Goal: Task Accomplishment & Management: Use online tool/utility

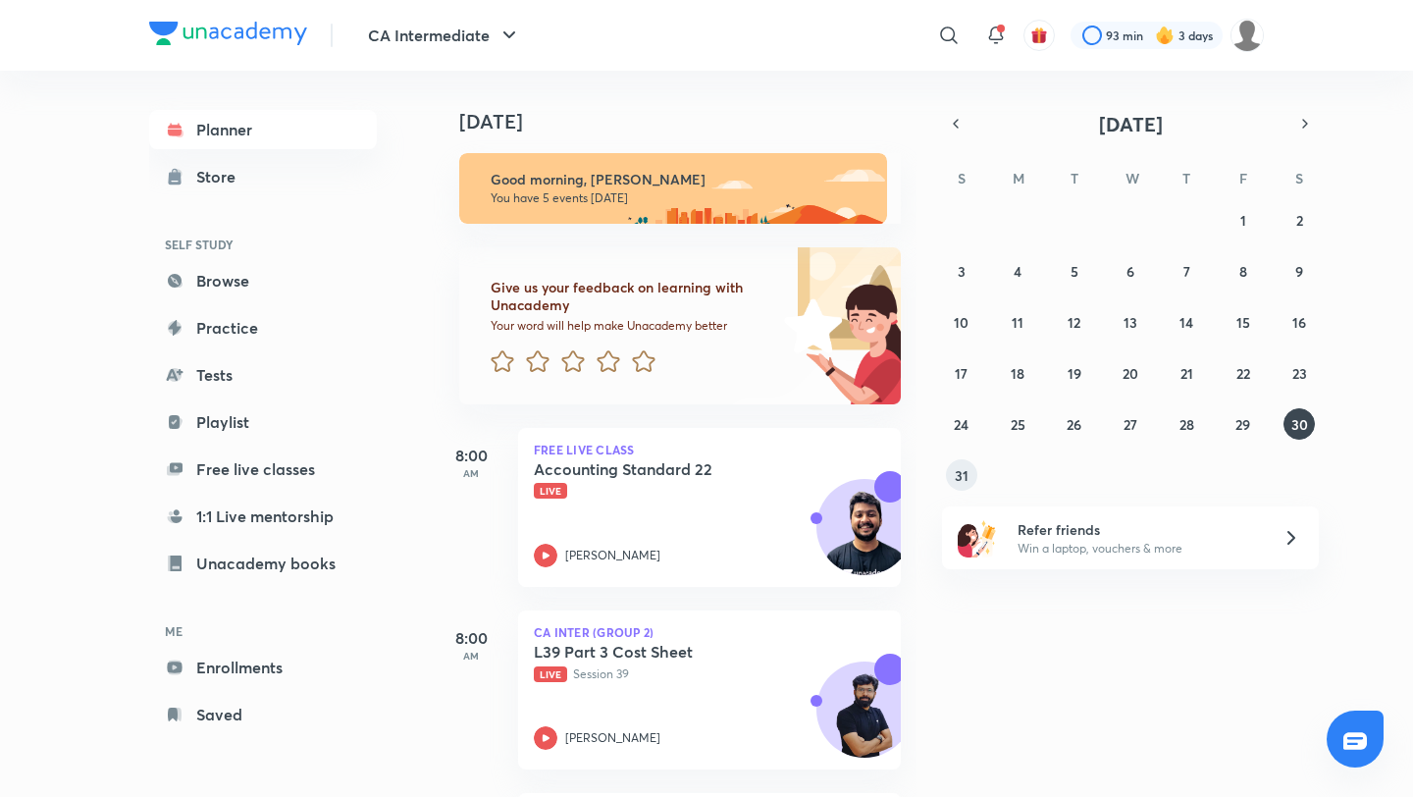
click at [960, 479] on abbr "31" at bounding box center [962, 475] width 14 height 19
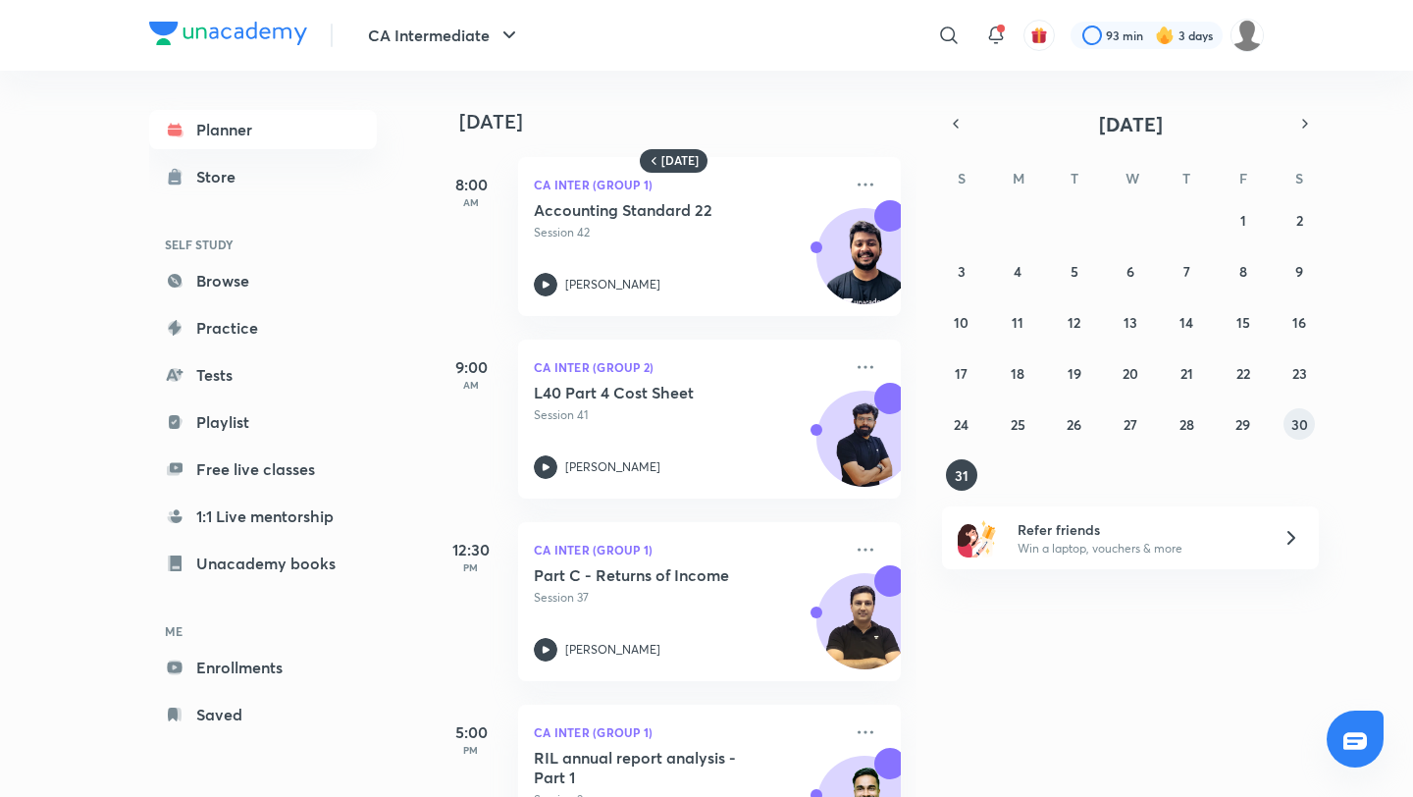
click at [1313, 421] on button "30" at bounding box center [1299, 423] width 31 height 31
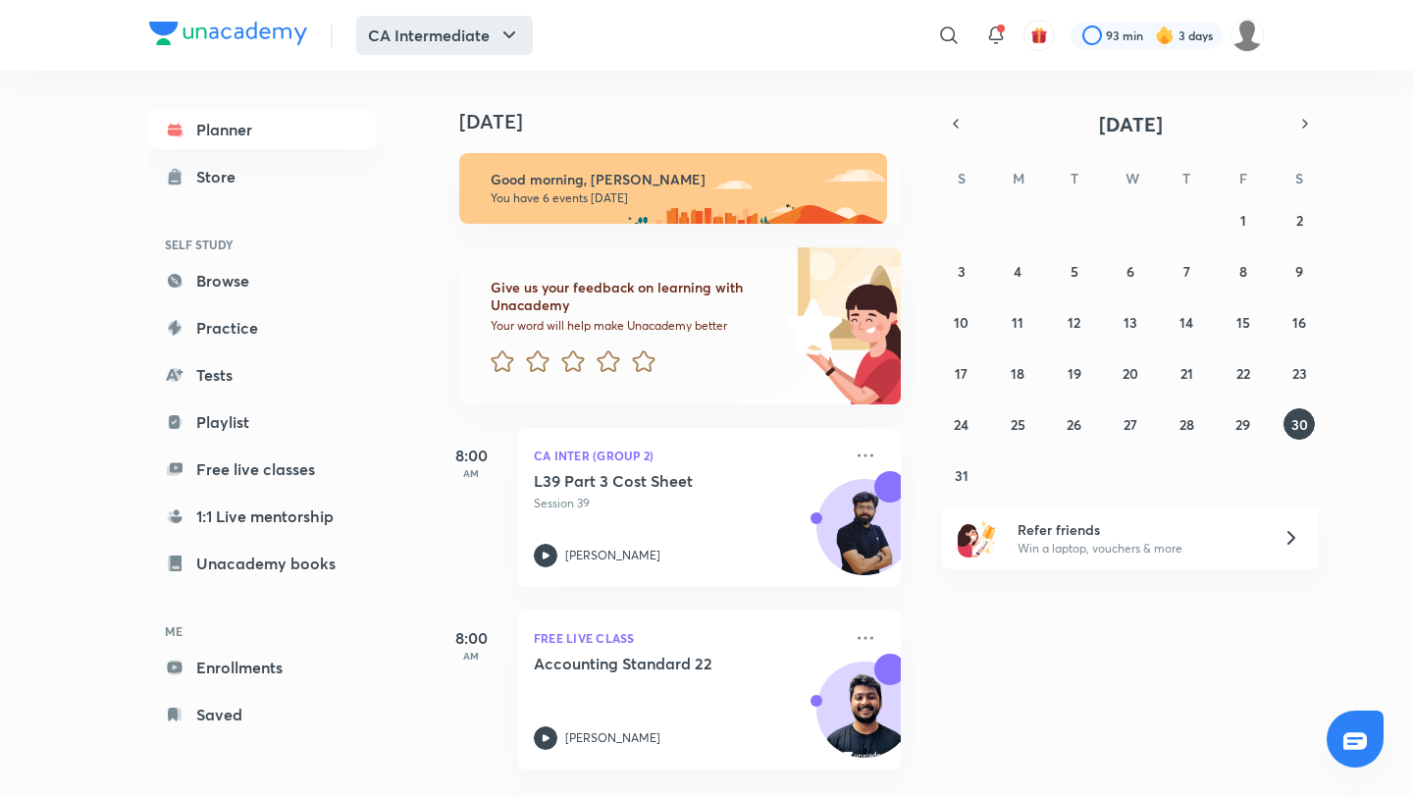
click at [514, 35] on icon "button" at bounding box center [510, 36] width 24 height 24
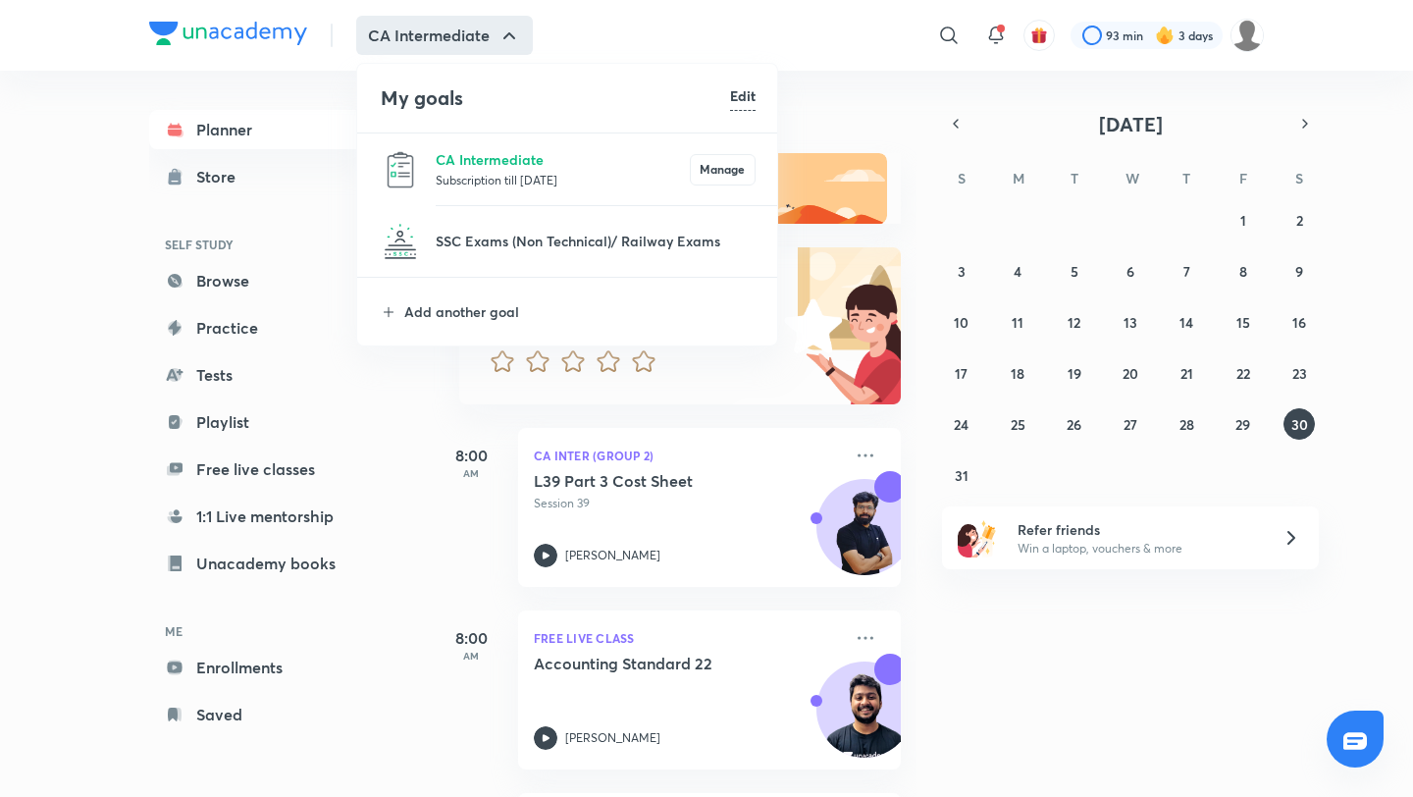
click at [349, 433] on div at bounding box center [706, 398] width 1413 height 797
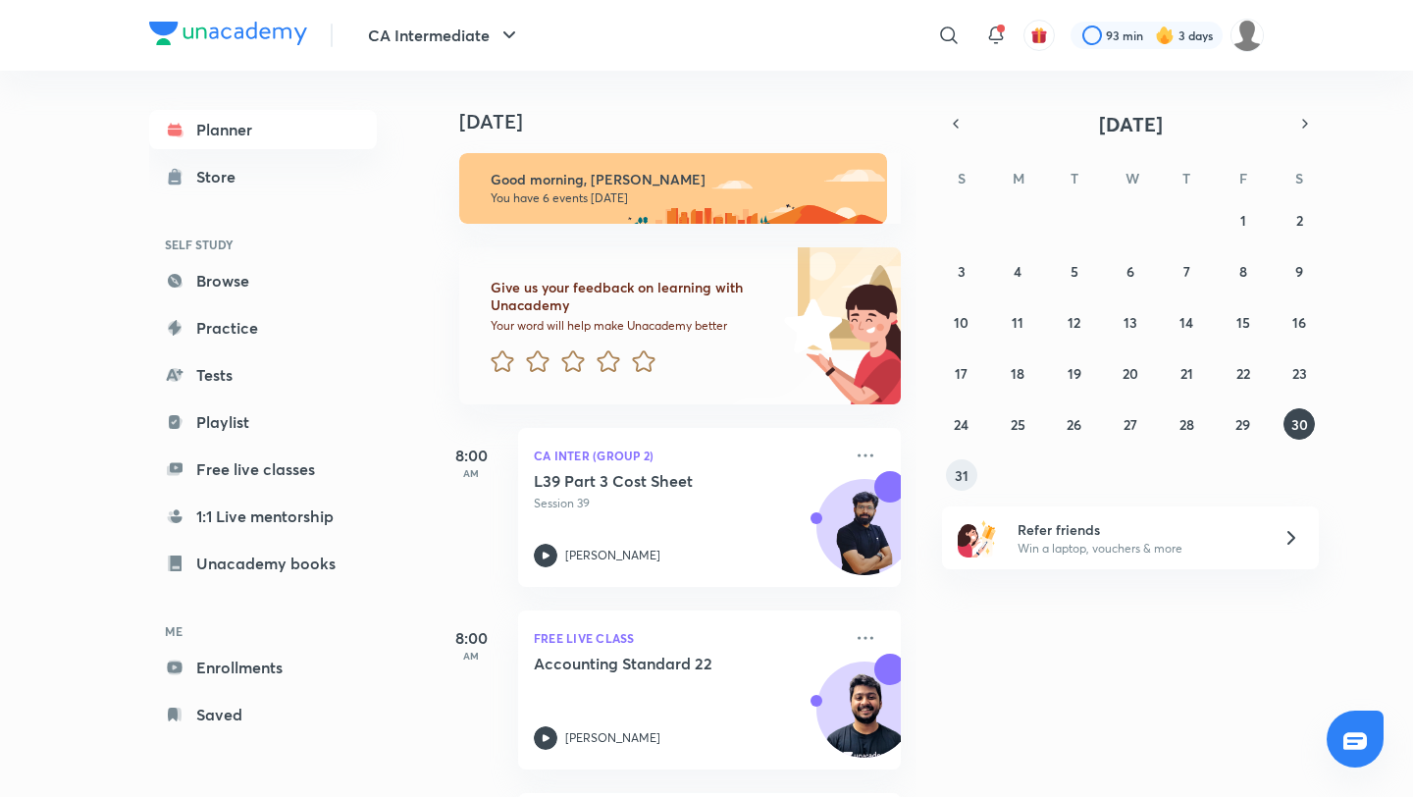
click at [967, 488] on button "31" at bounding box center [961, 474] width 31 height 31
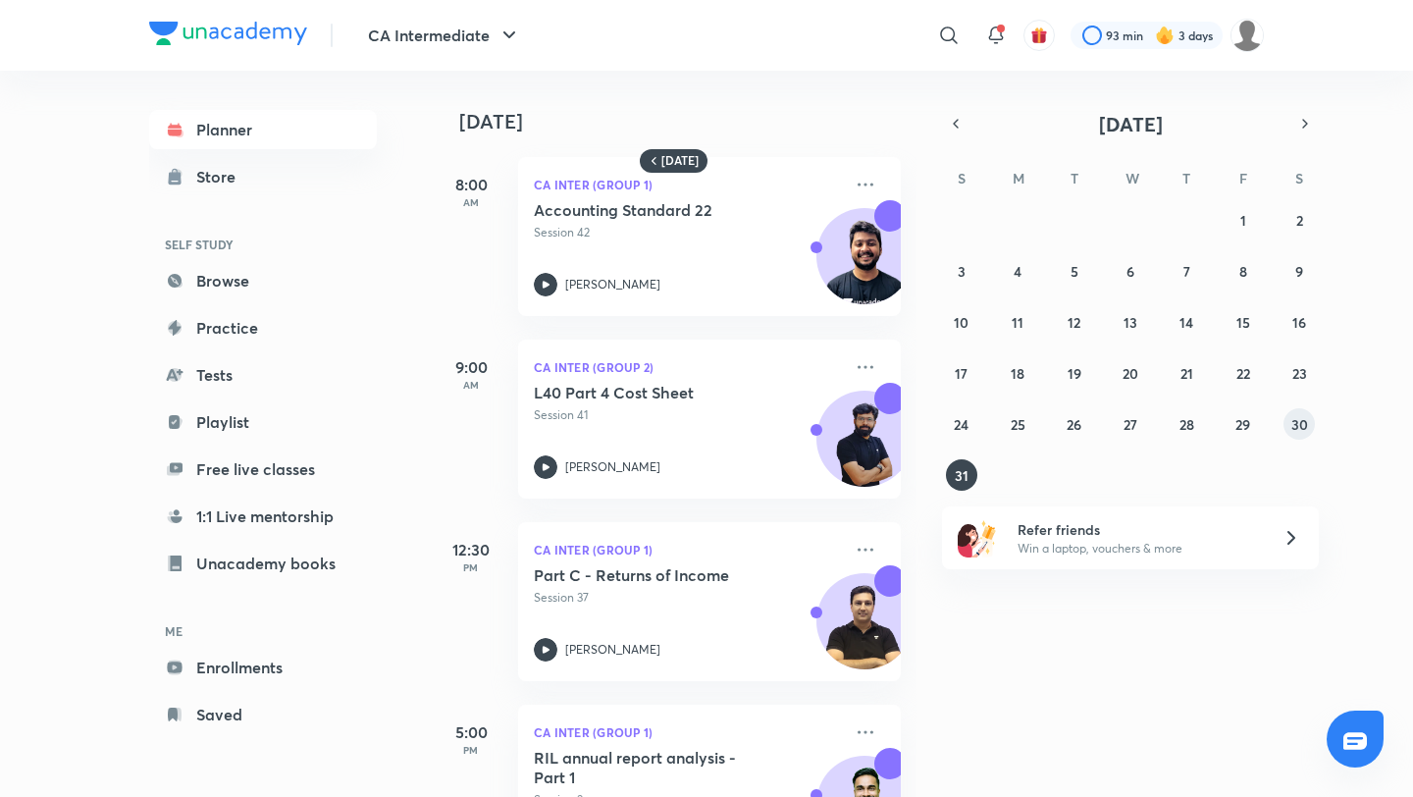
click at [1304, 427] on abbr "30" at bounding box center [1300, 424] width 17 height 19
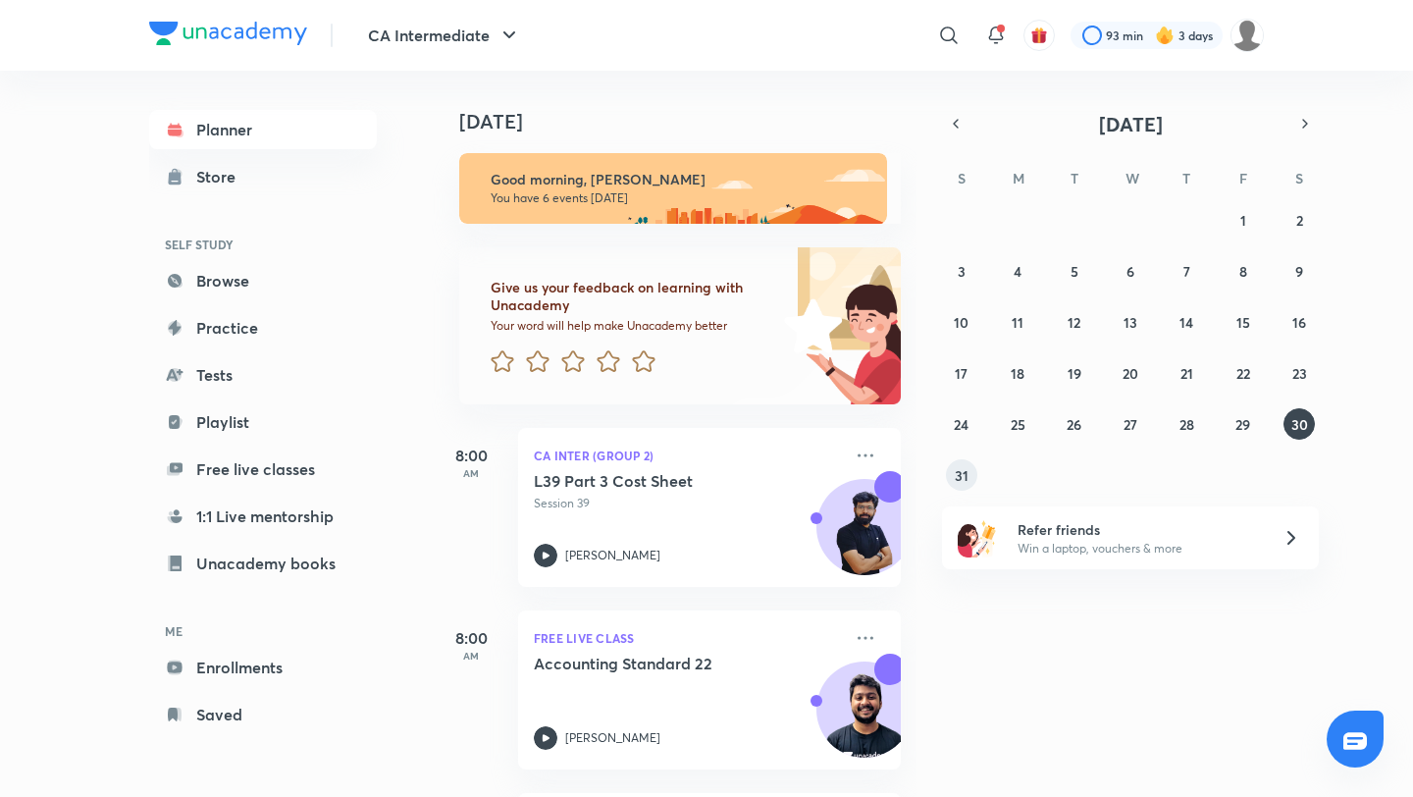
click at [968, 474] on abbr "31" at bounding box center [962, 475] width 14 height 19
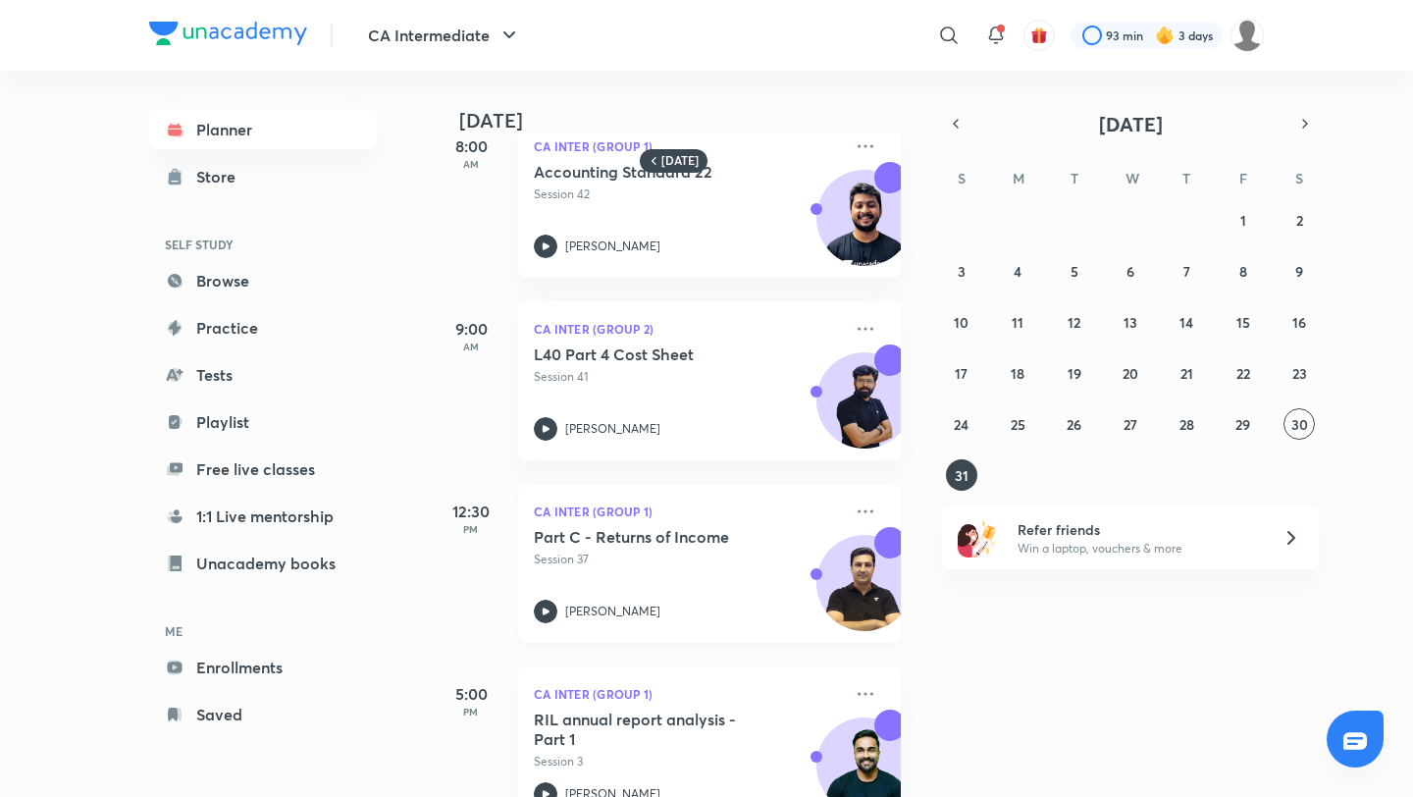
scroll to position [82, 0]
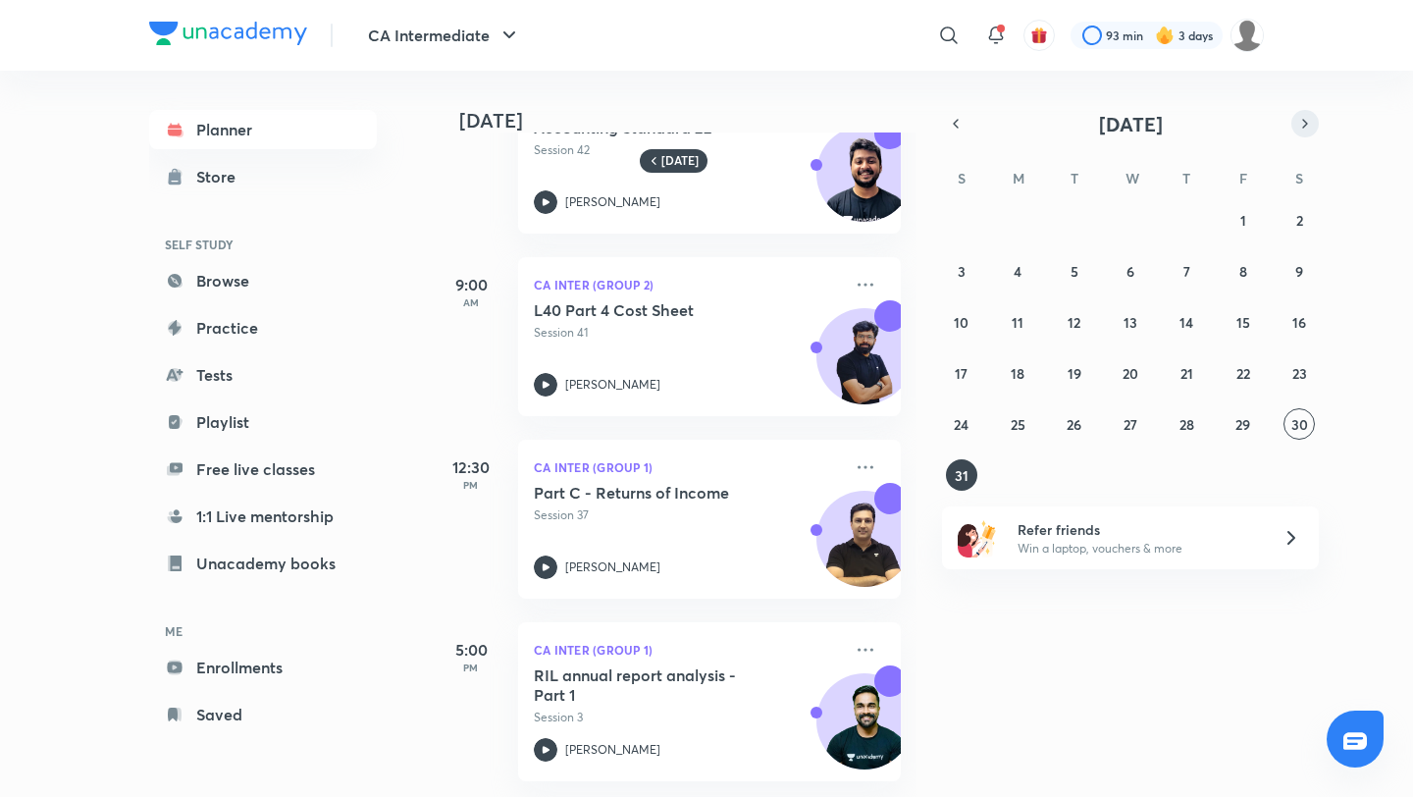
click at [1299, 131] on icon "button" at bounding box center [1305, 124] width 16 height 18
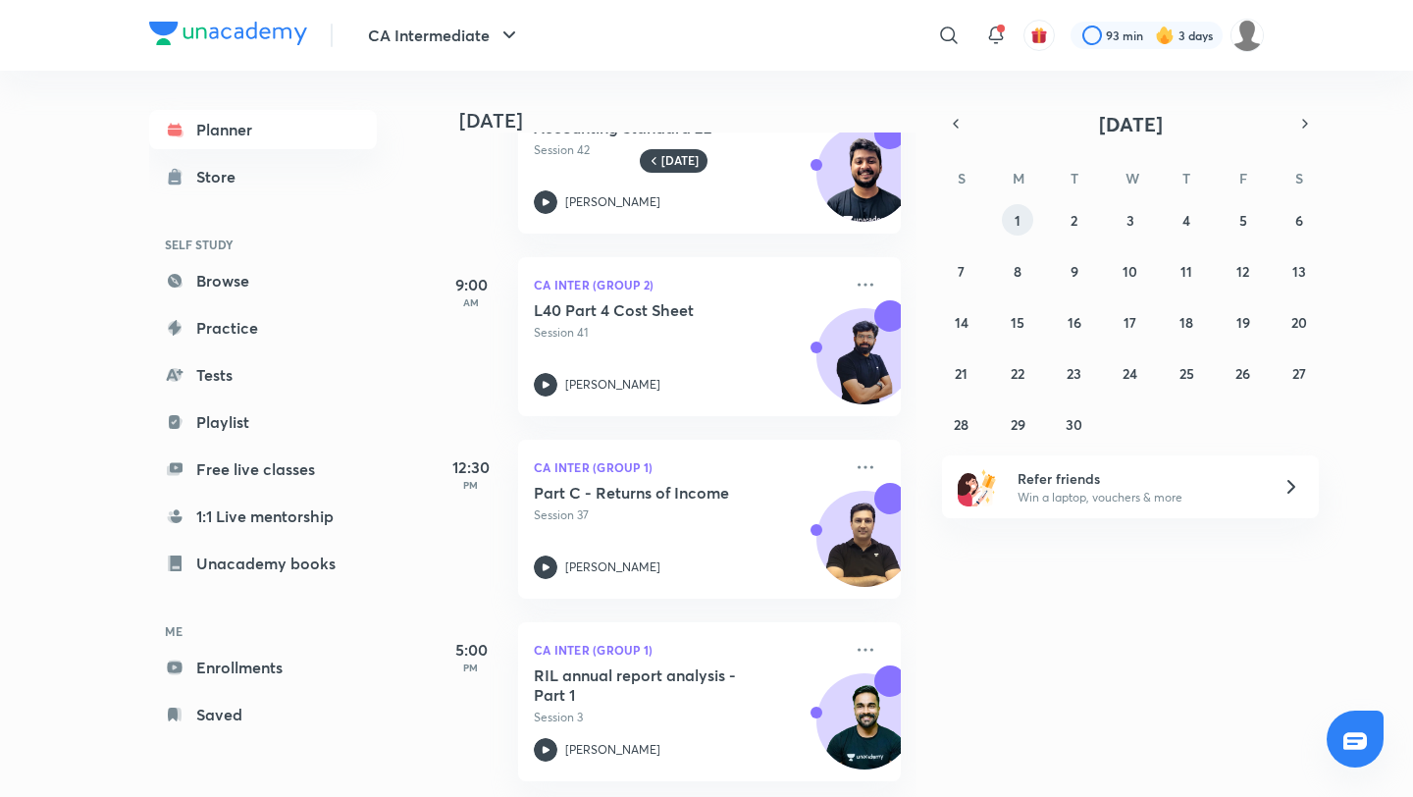
click at [1019, 224] on abbr "1" at bounding box center [1018, 220] width 6 height 19
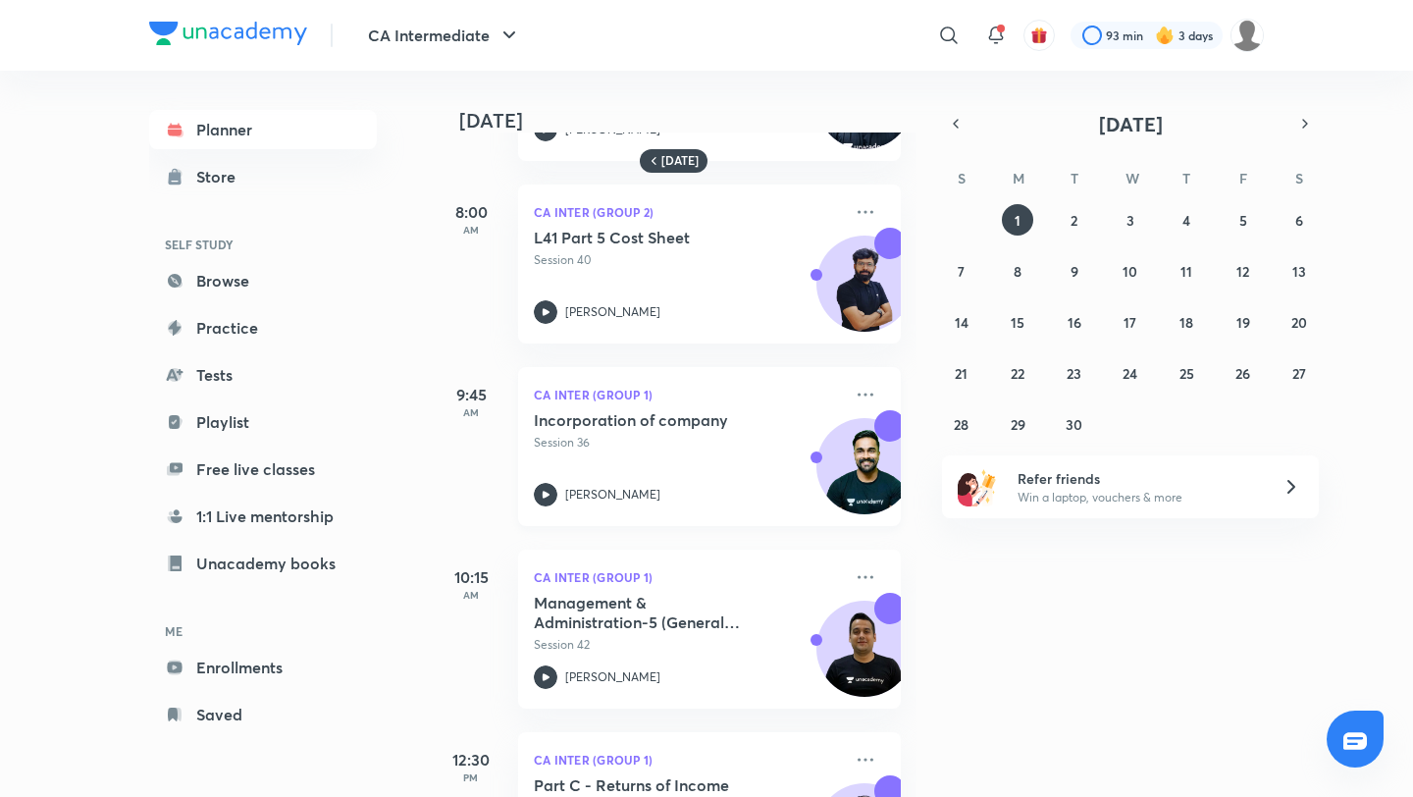
scroll to position [760, 0]
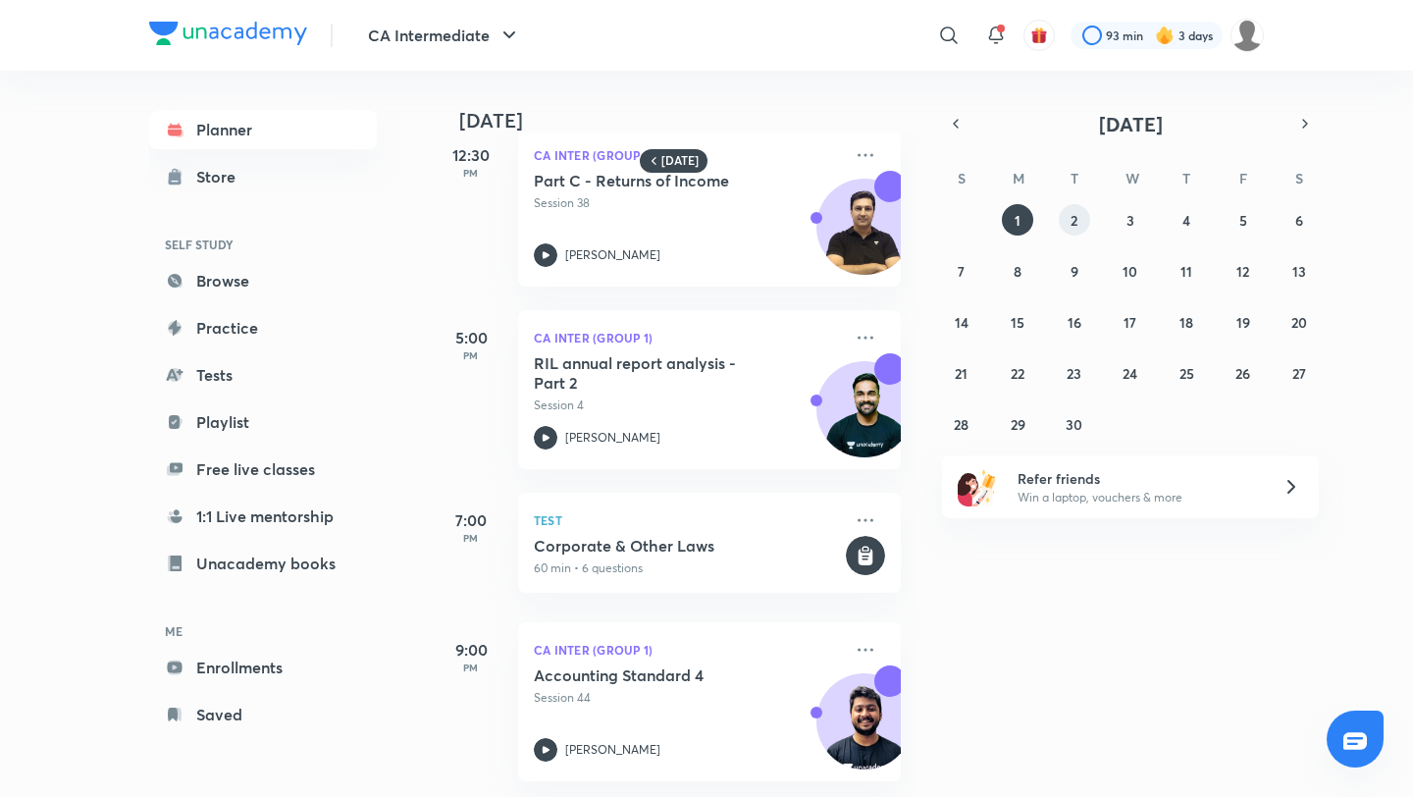
click at [1073, 221] on abbr "2" at bounding box center [1074, 220] width 7 height 19
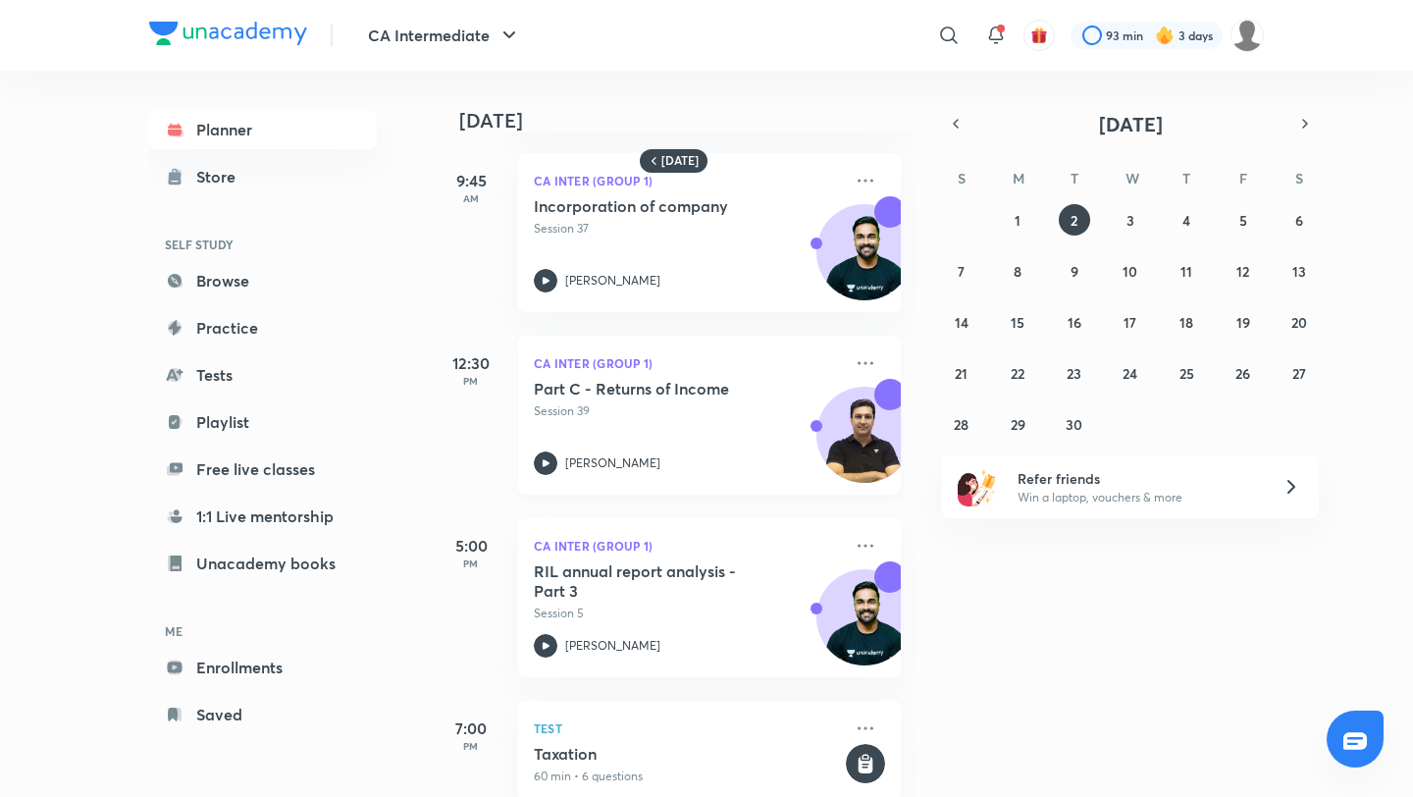
scroll to position [395, 0]
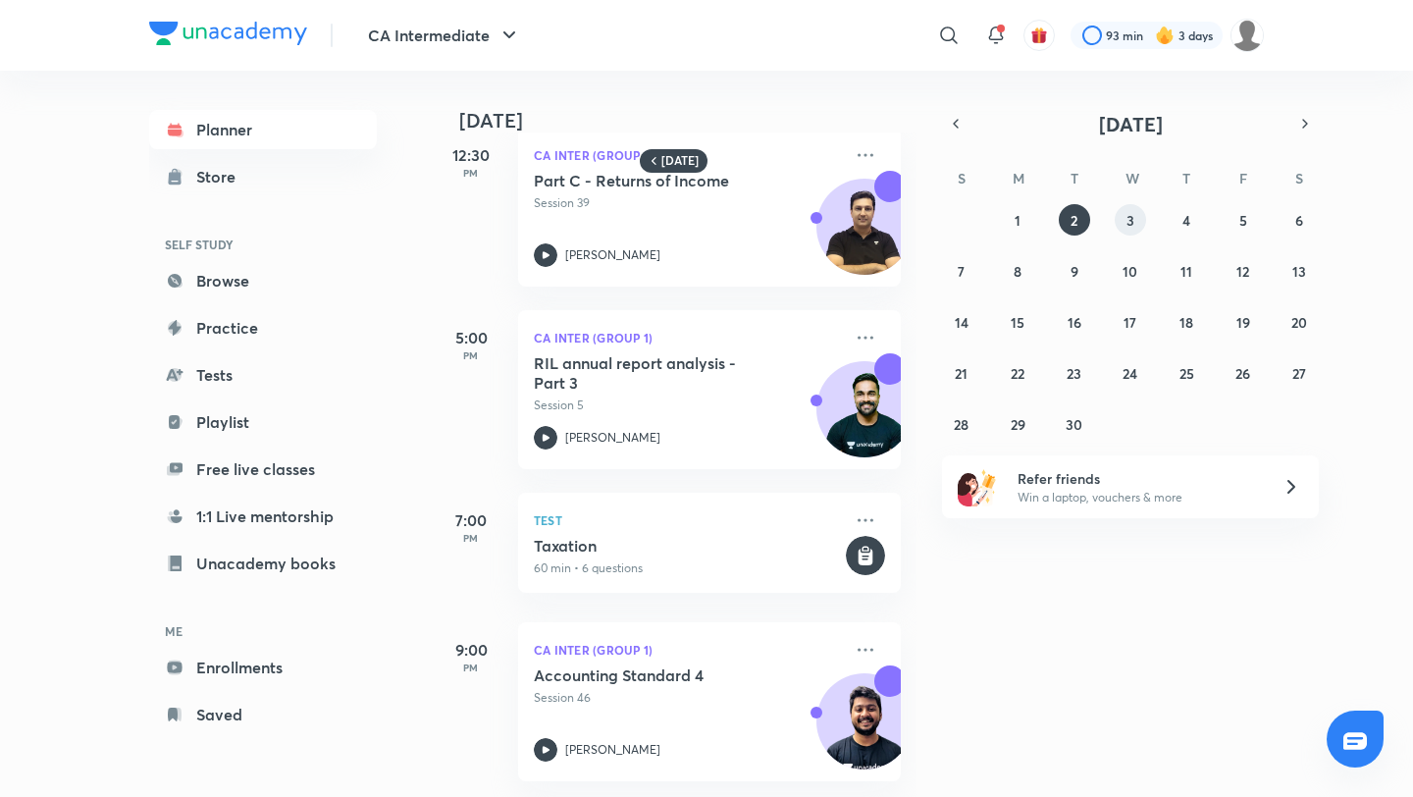
click at [1127, 224] on abbr "3" at bounding box center [1131, 220] width 8 height 19
click at [1184, 215] on abbr "4" at bounding box center [1187, 220] width 8 height 19
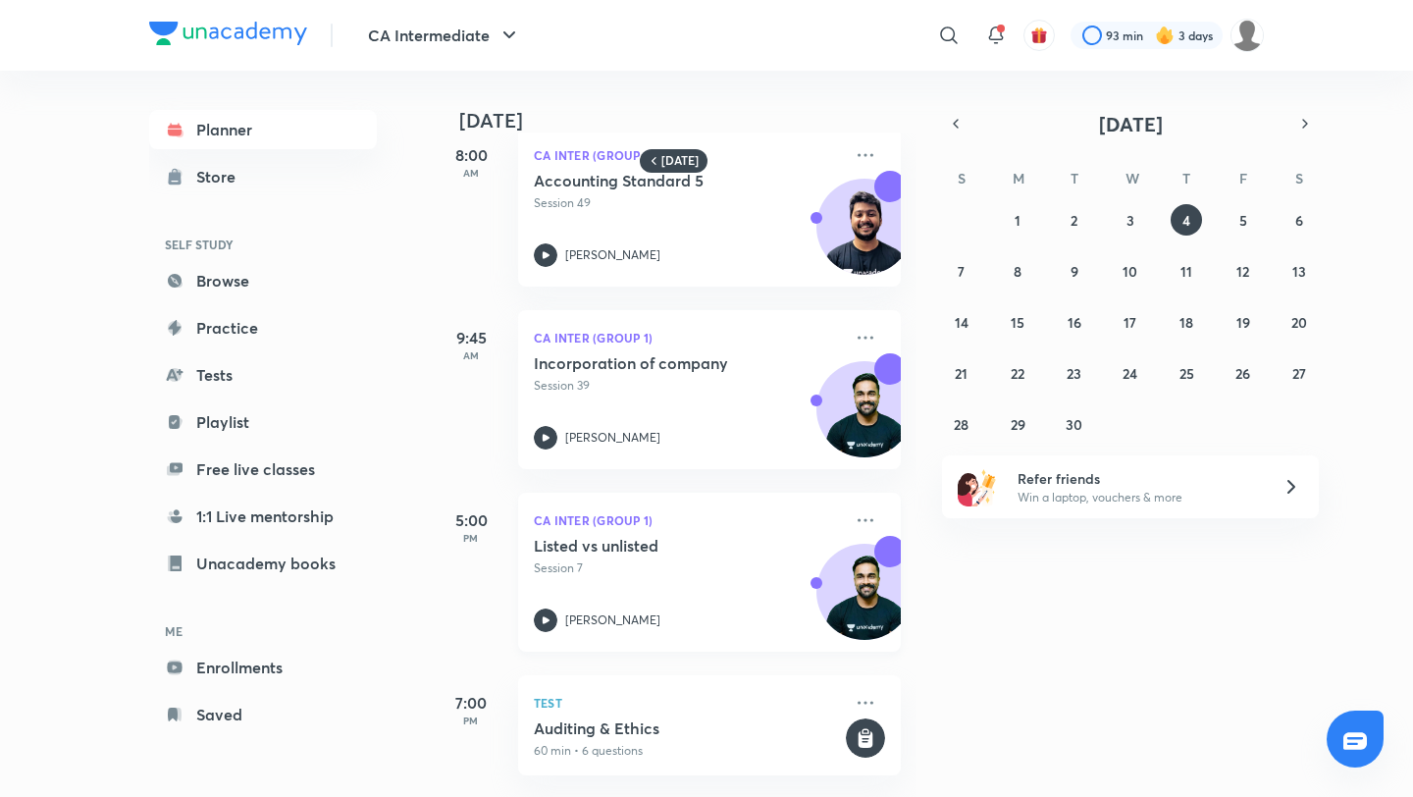
scroll to position [0, 0]
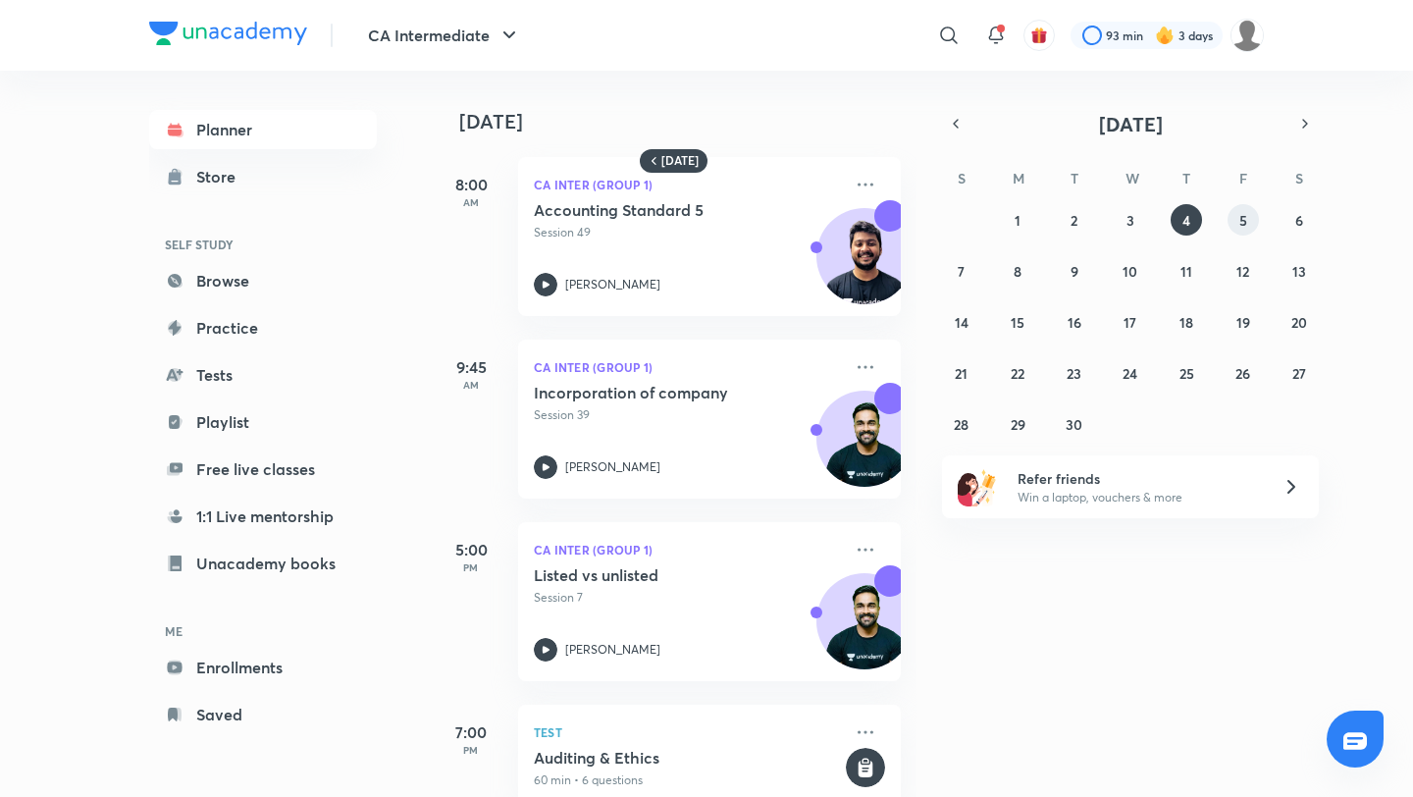
click at [1247, 221] on button "5" at bounding box center [1243, 219] width 31 height 31
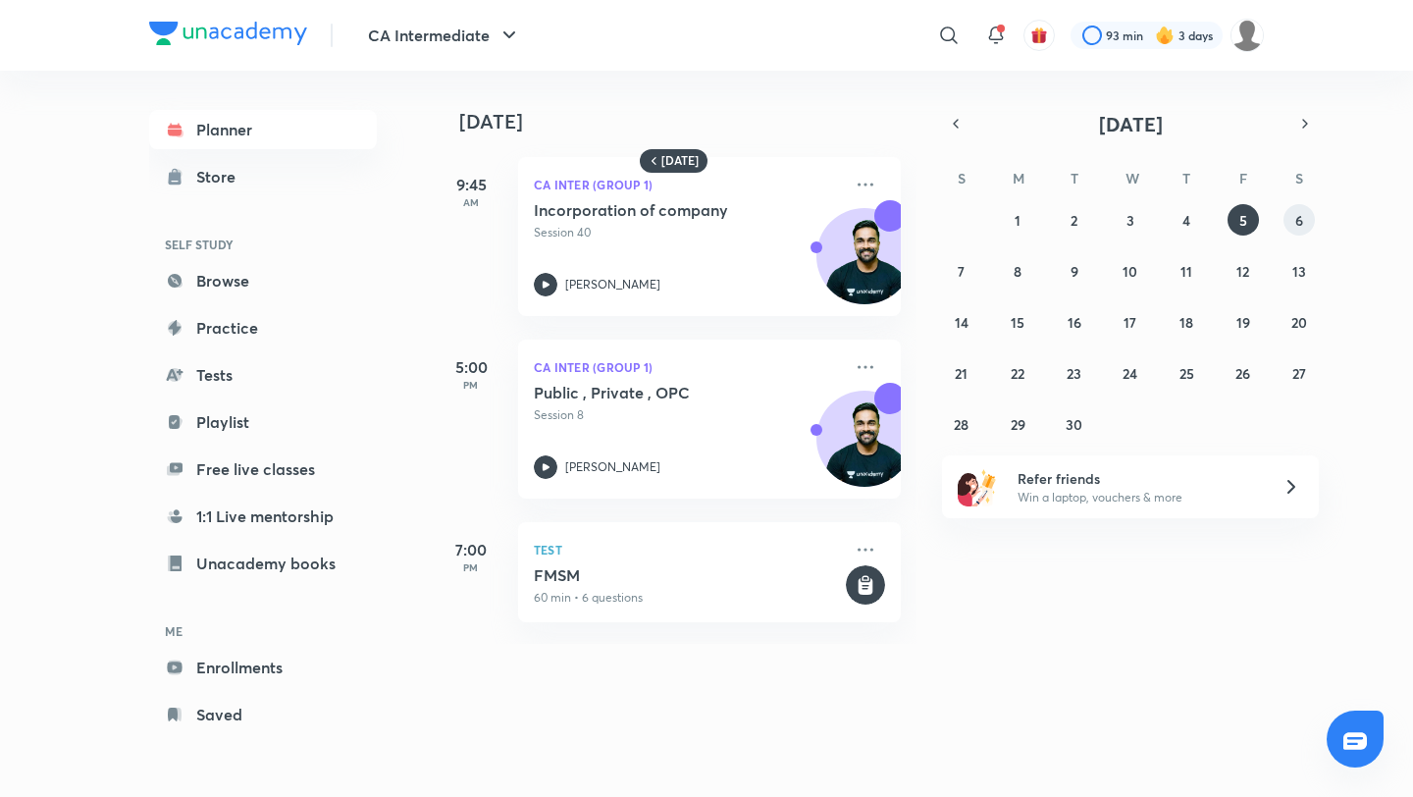
click at [1297, 230] on button "6" at bounding box center [1299, 219] width 31 height 31
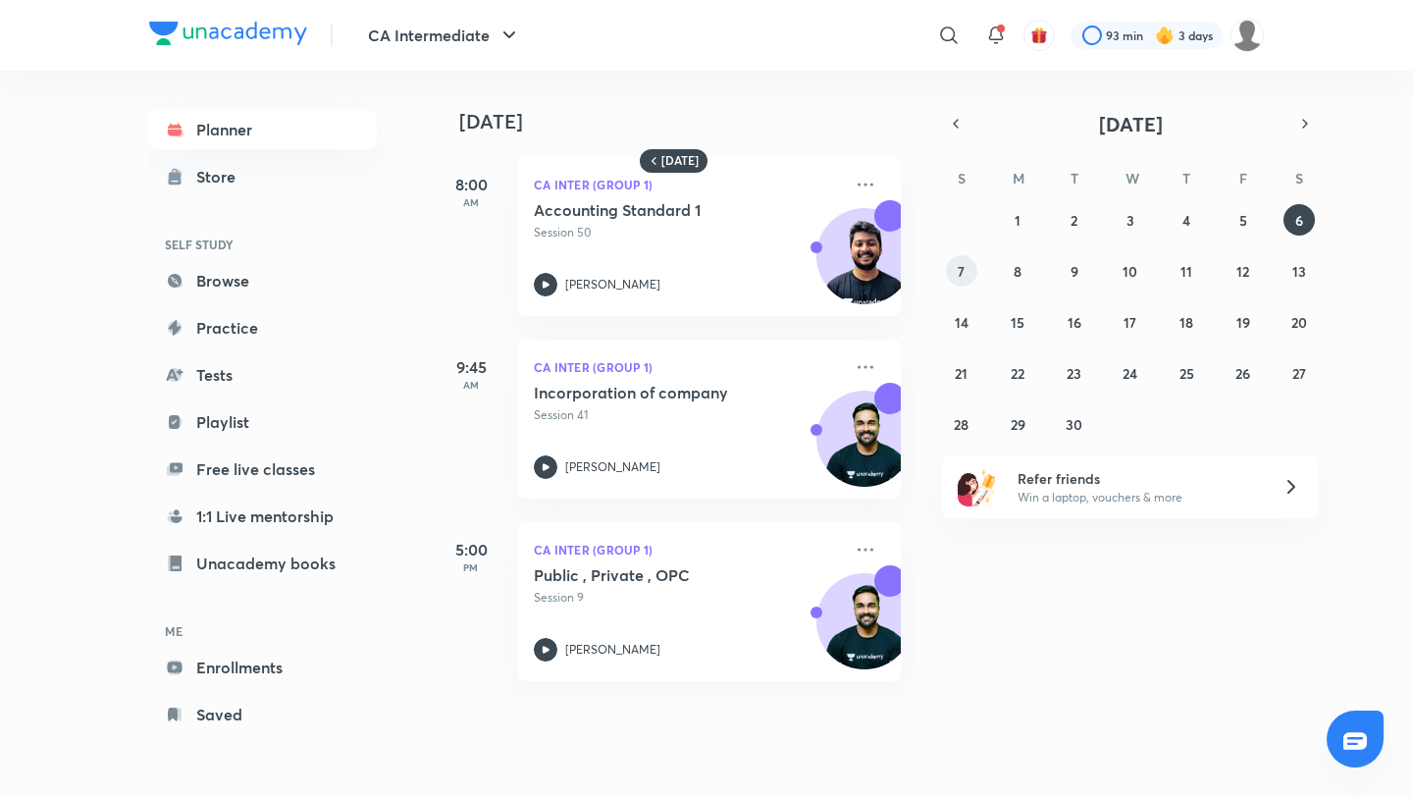
click at [962, 276] on abbr "7" at bounding box center [961, 271] width 7 height 19
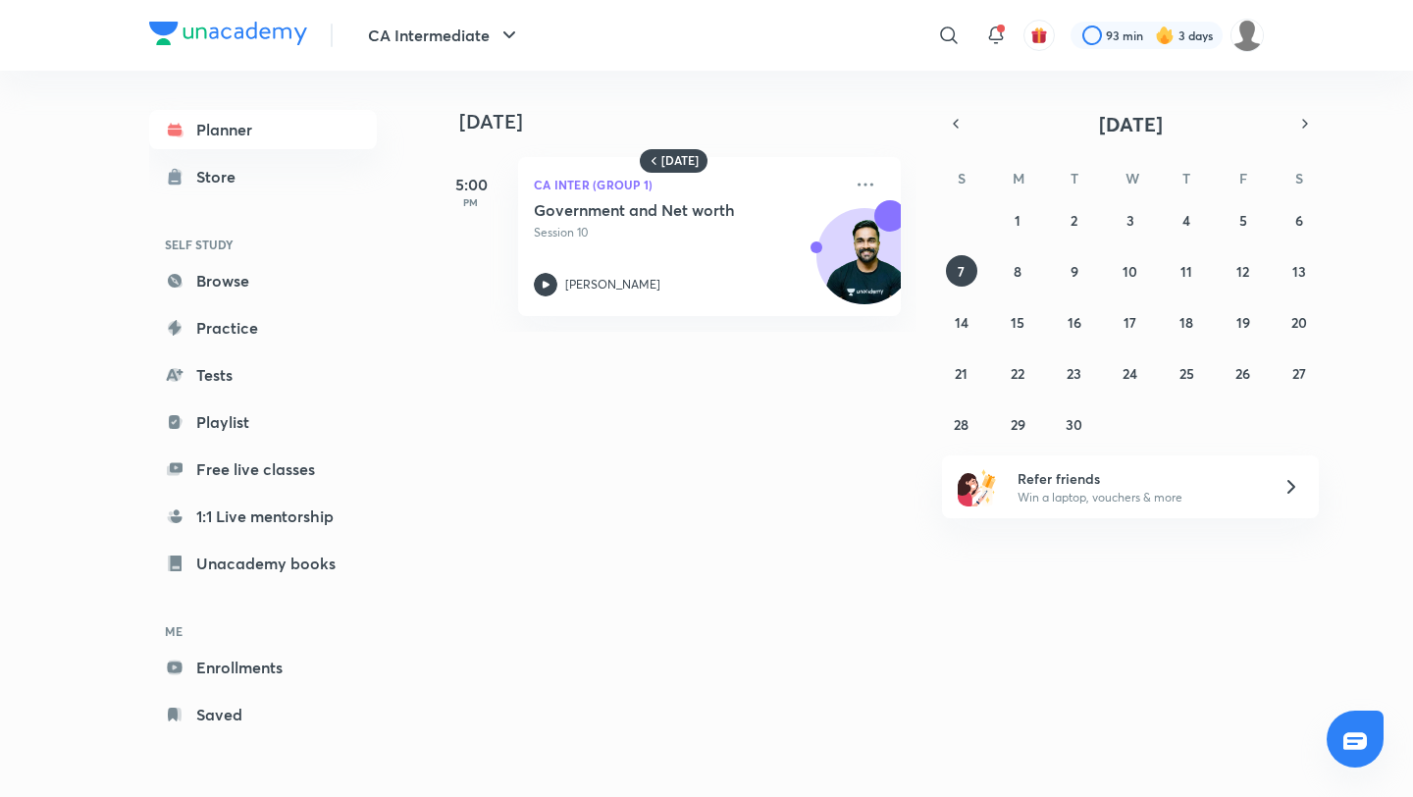
click at [1031, 289] on div "31 1 2 3 4 5 6 7 8 9 10 11 12 13 14 15 16 17 18 19 20 21 22 23 24 25 26 27 28 2…" at bounding box center [1130, 322] width 377 height 236
click at [1014, 278] on abbr "8" at bounding box center [1018, 271] width 8 height 19
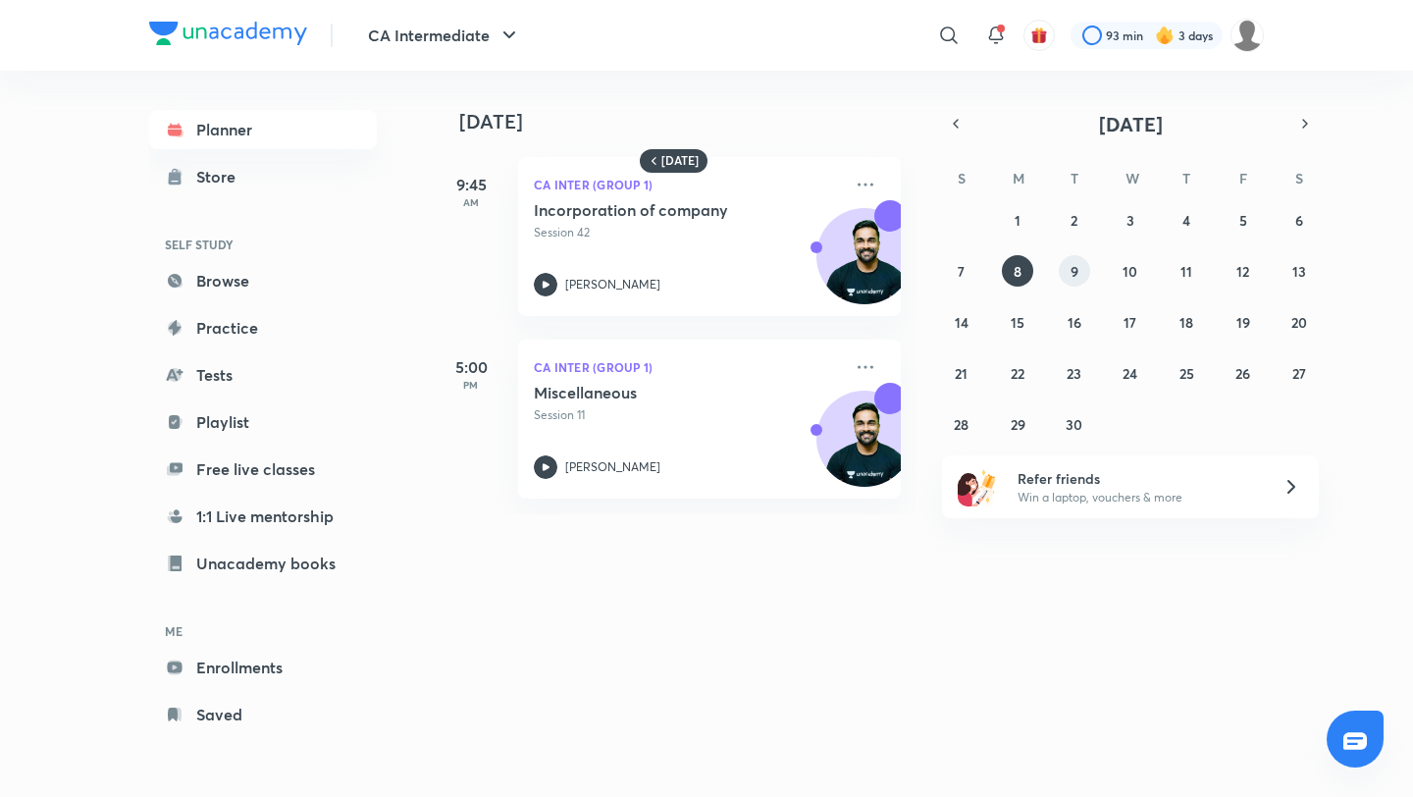
click at [1063, 278] on button "9" at bounding box center [1074, 270] width 31 height 31
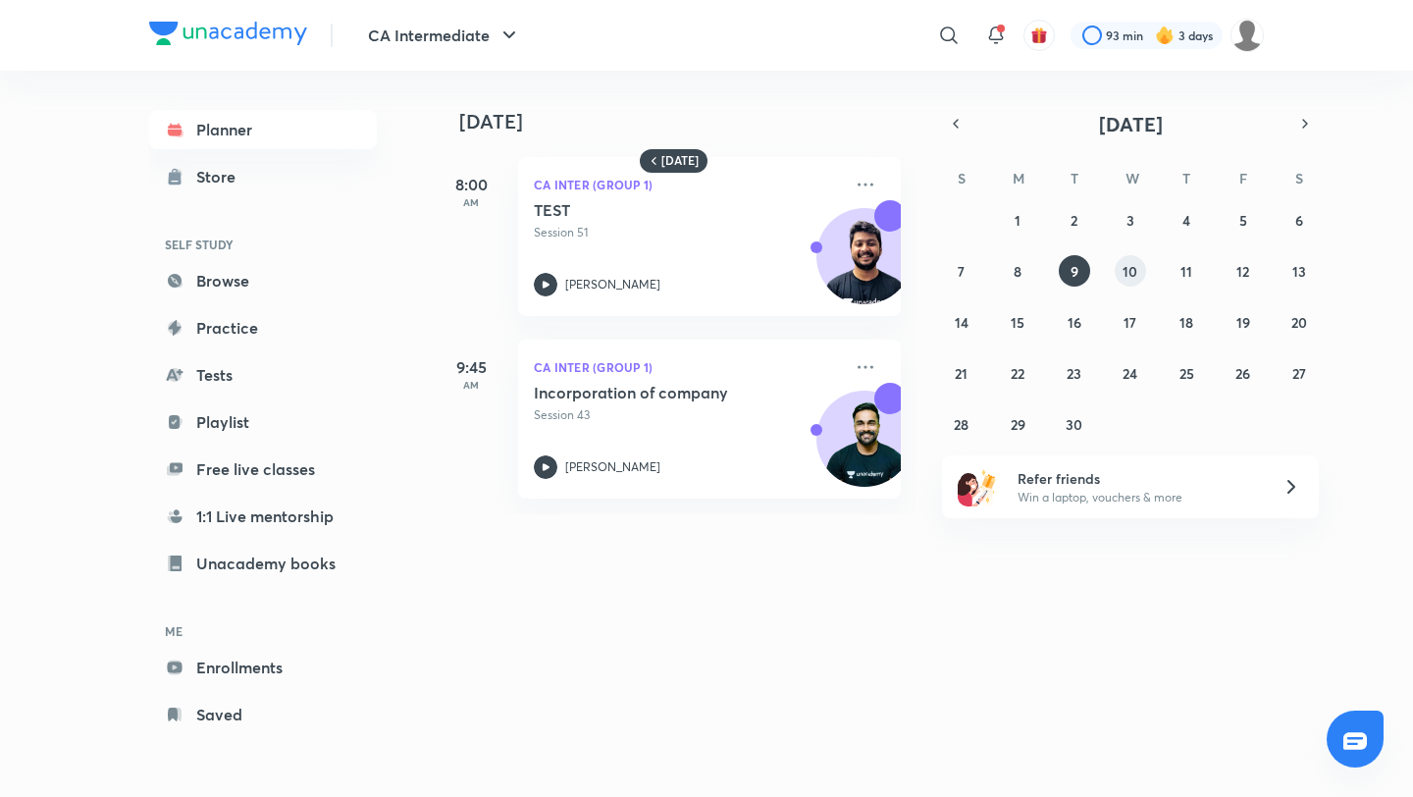
click at [1128, 274] on abbr "10" at bounding box center [1130, 271] width 15 height 19
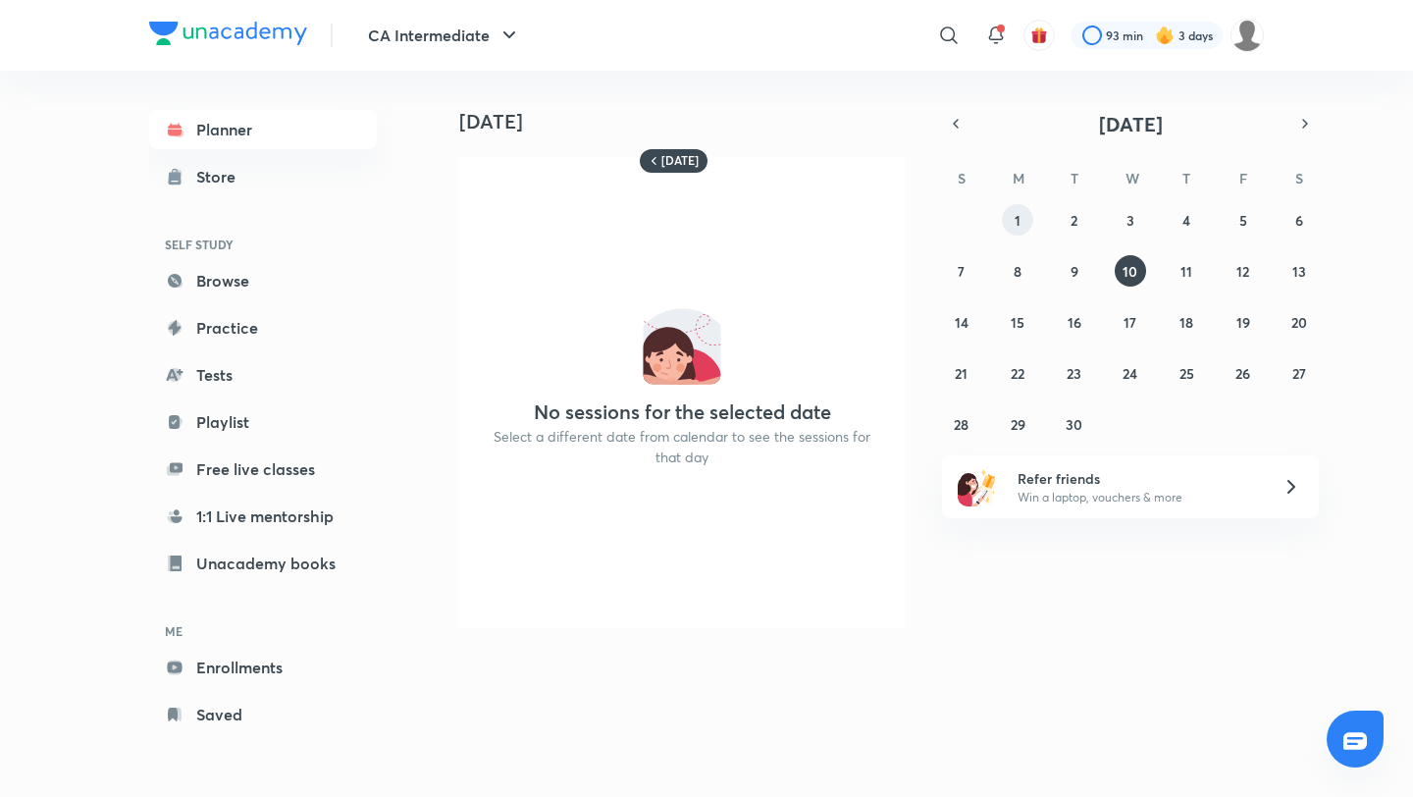
click at [1018, 221] on abbr "1" at bounding box center [1018, 220] width 6 height 19
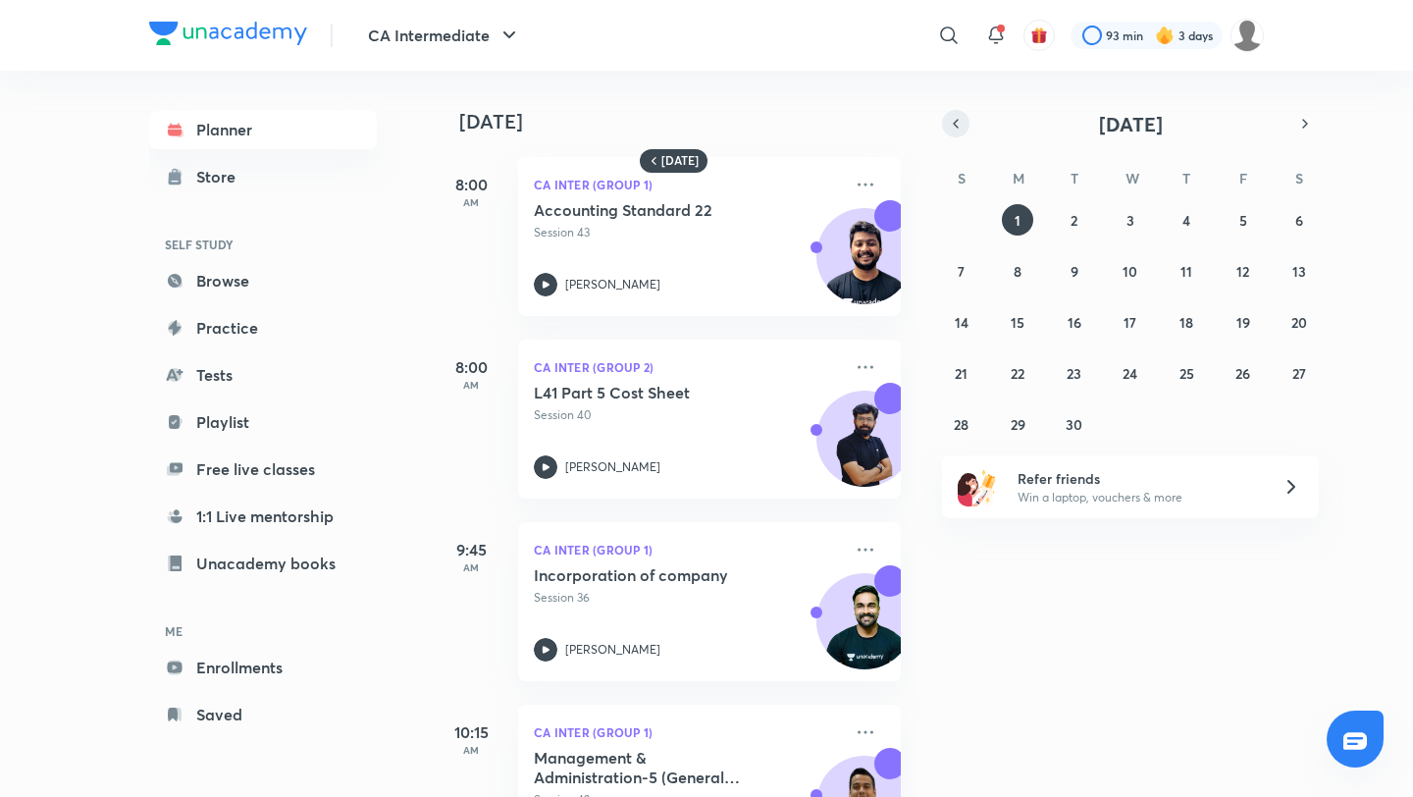
click at [953, 133] on button "button" at bounding box center [955, 123] width 27 height 27
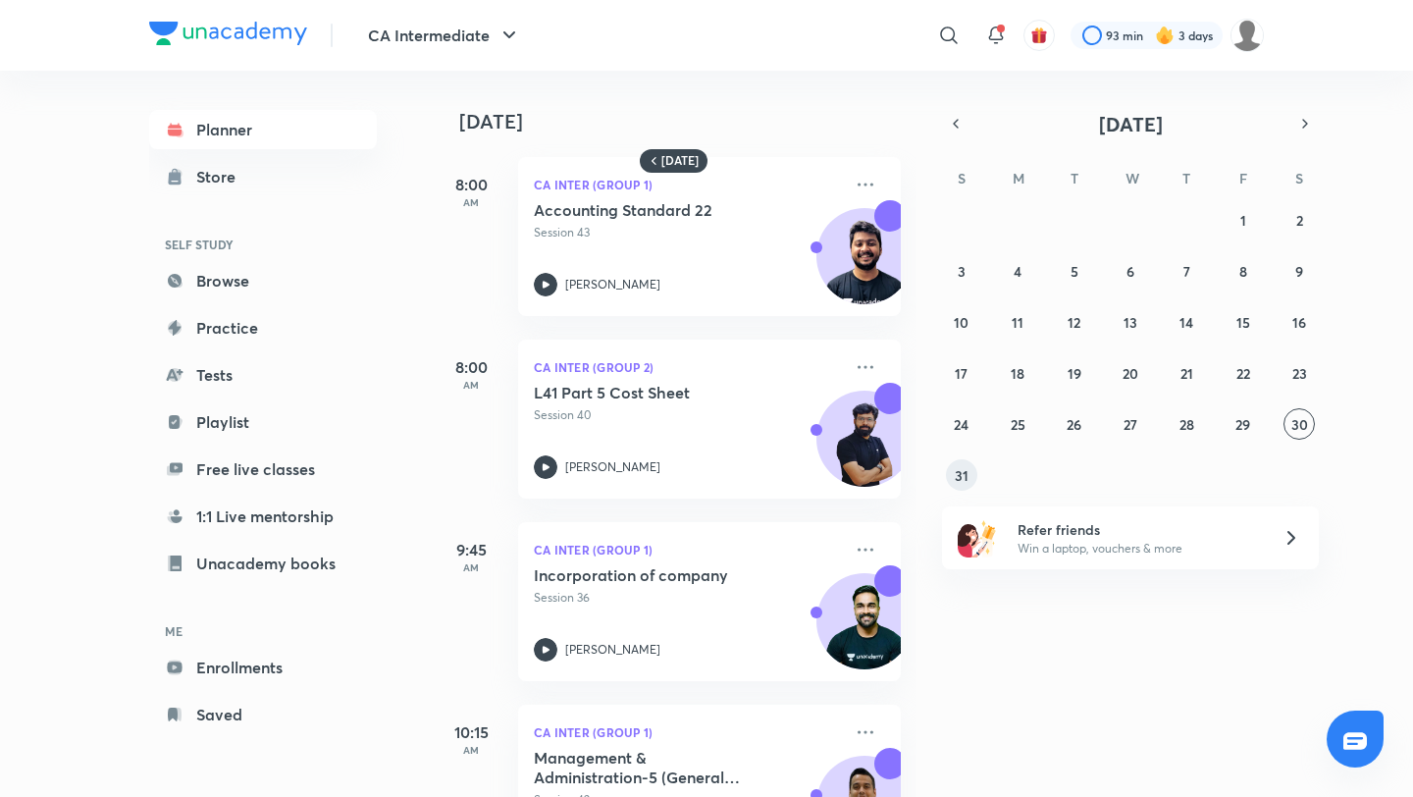
click at [955, 475] on abbr "31" at bounding box center [962, 475] width 14 height 19
